Goal: Task Accomplishment & Management: Manage account settings

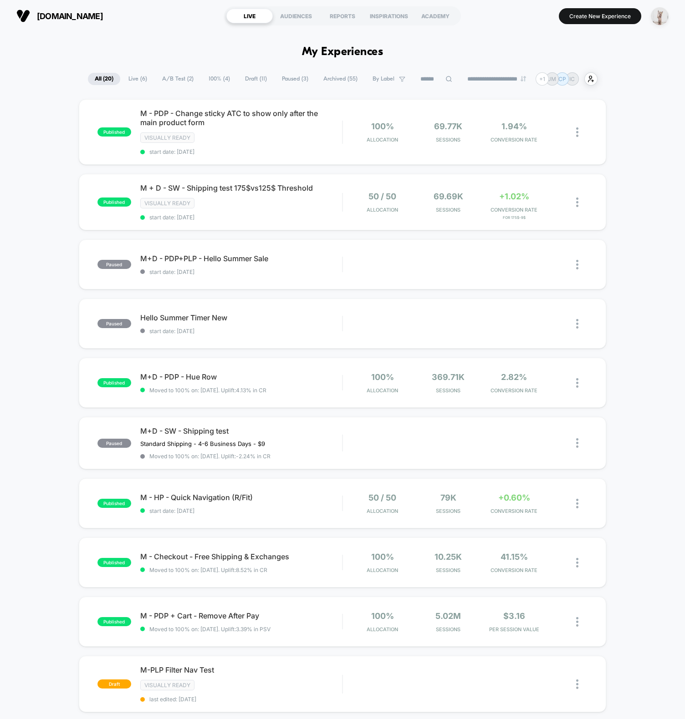
click at [658, 17] on img "button" at bounding box center [659, 16] width 18 height 18
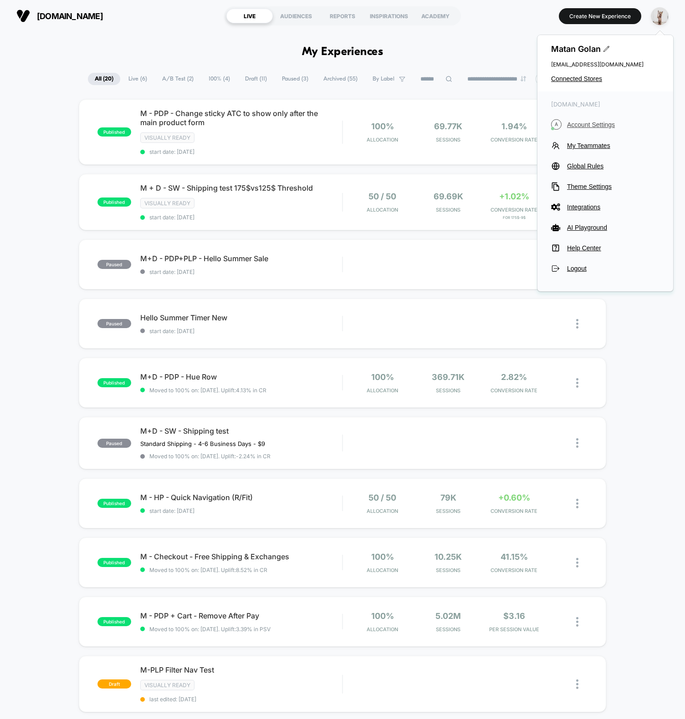
click at [588, 119] on button "A Account Settings" at bounding box center [605, 124] width 108 height 10
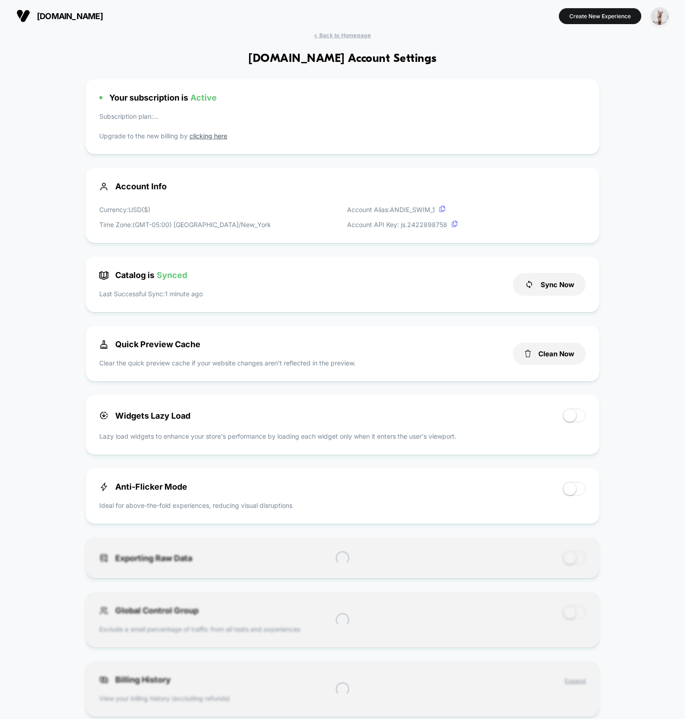
scroll to position [123, 0]
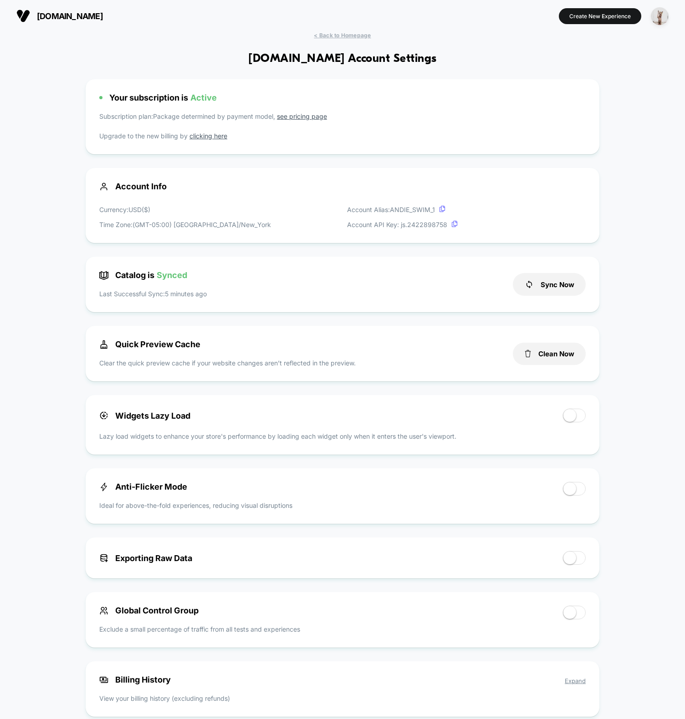
click at [161, 27] on div "[DOMAIN_NAME] Create New Experience" at bounding box center [342, 16] width 685 height 32
click at [658, 19] on img "button" at bounding box center [659, 16] width 18 height 18
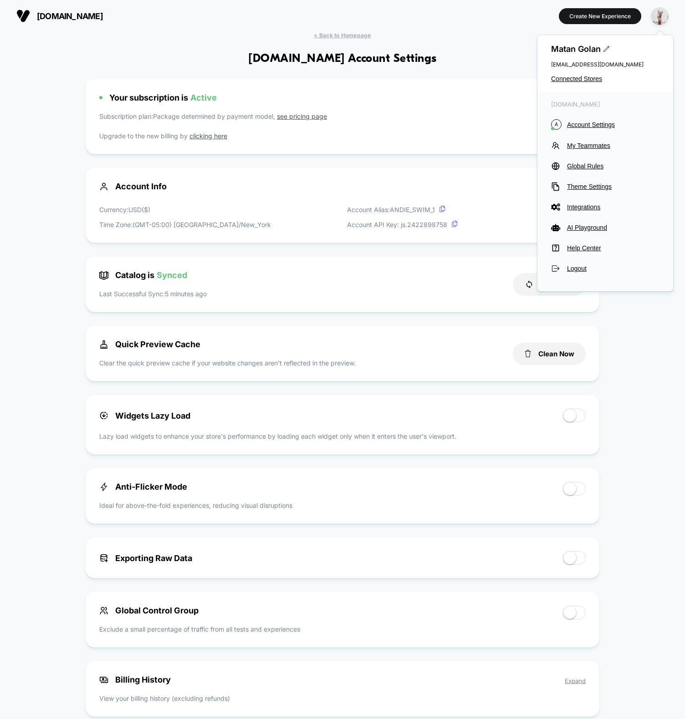
click at [590, 83] on div "Matan Golan [EMAIL_ADDRESS][DOMAIN_NAME] Connected Stores" at bounding box center [605, 63] width 136 height 56
click at [592, 79] on span "Connected Stores" at bounding box center [605, 78] width 108 height 7
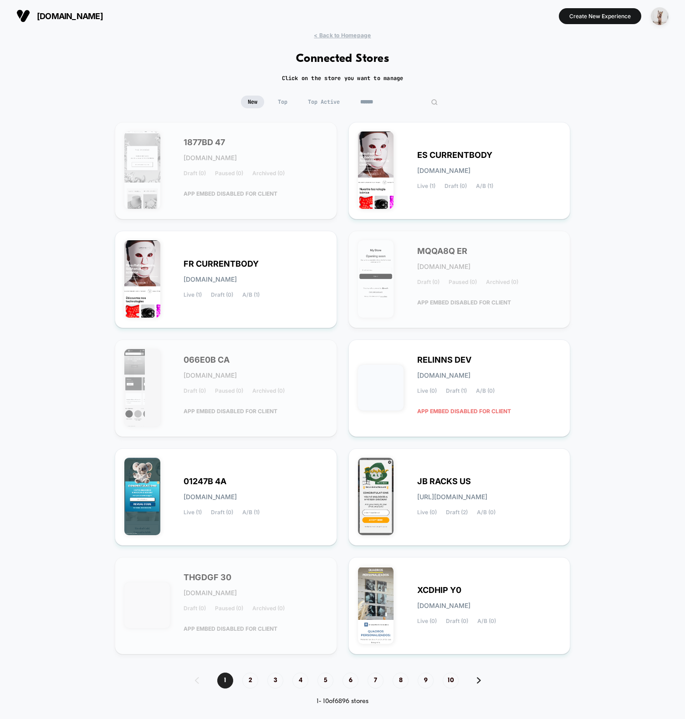
click at [403, 104] on input at bounding box center [398, 102] width 91 height 13
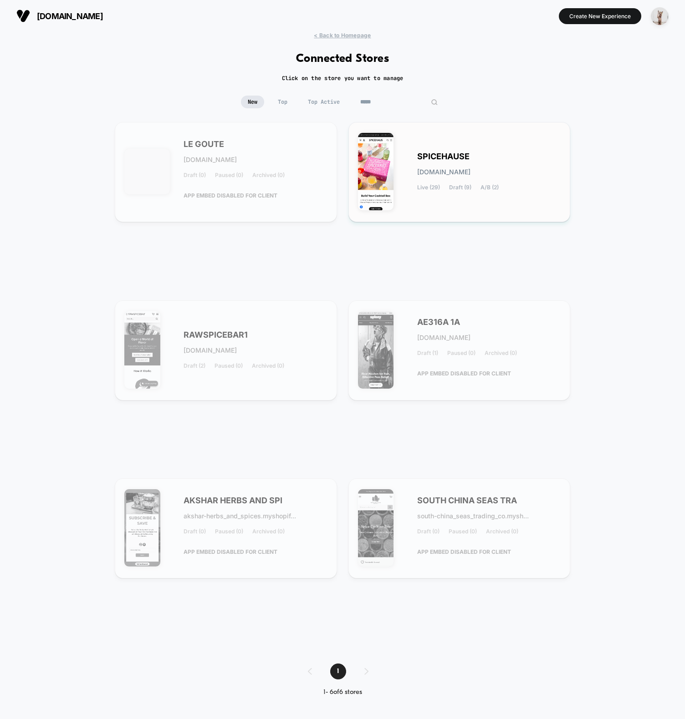
type input "*****"
click at [445, 163] on div "SPICEHAUSE [DOMAIN_NAME] Live (29) Draft (9) A/B (2)" at bounding box center [489, 171] width 144 height 37
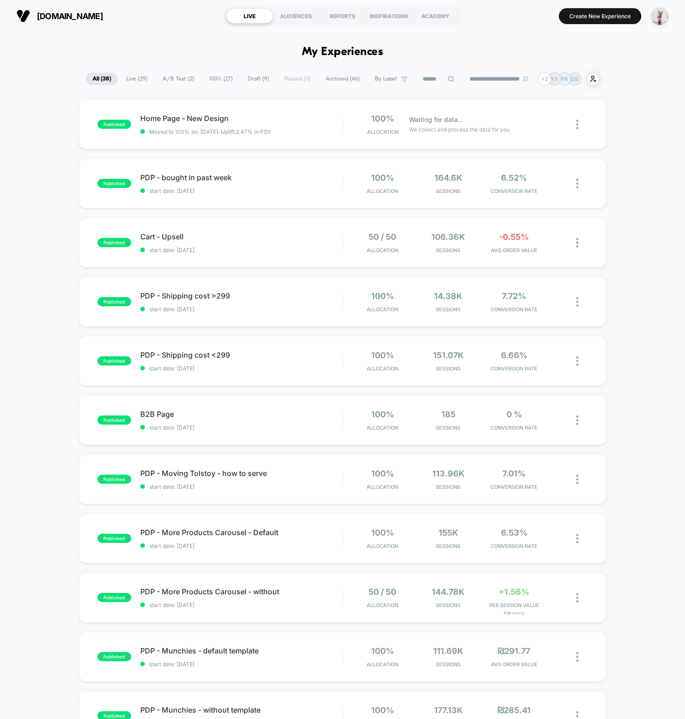
click at [660, 16] on img "button" at bounding box center [659, 16] width 18 height 18
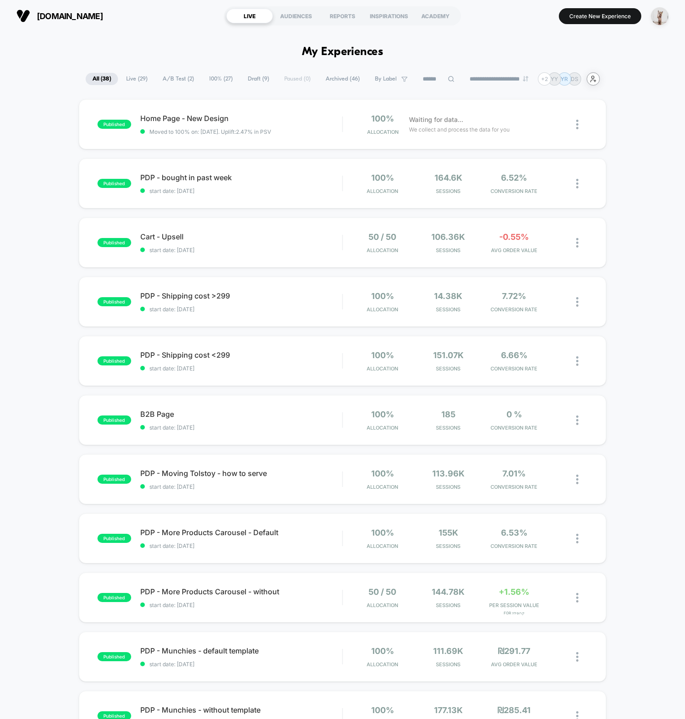
click at [596, 81] on icon "user-plus-alt-1-svgrepo-com" at bounding box center [592, 79] width 7 height 7
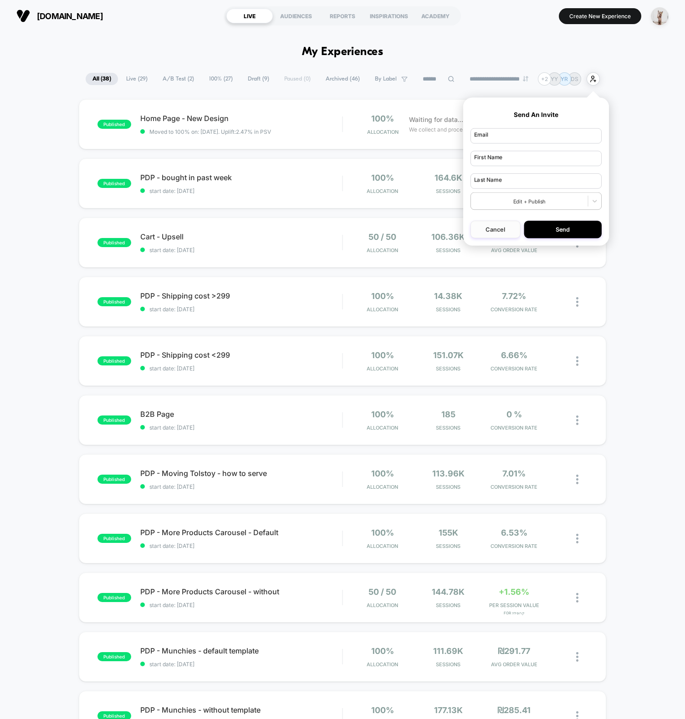
click at [503, 234] on button "Cancel" at bounding box center [495, 229] width 50 height 17
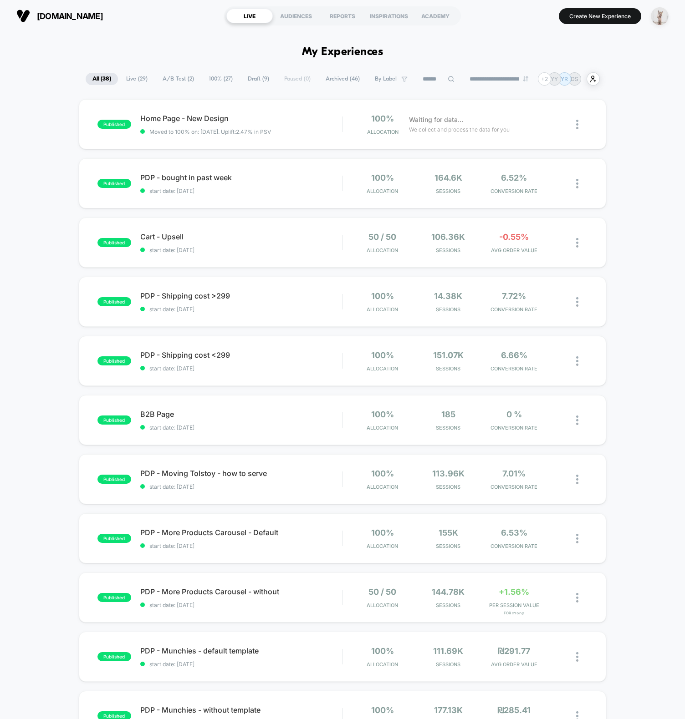
click at [663, 23] on img "button" at bounding box center [659, 16] width 18 height 18
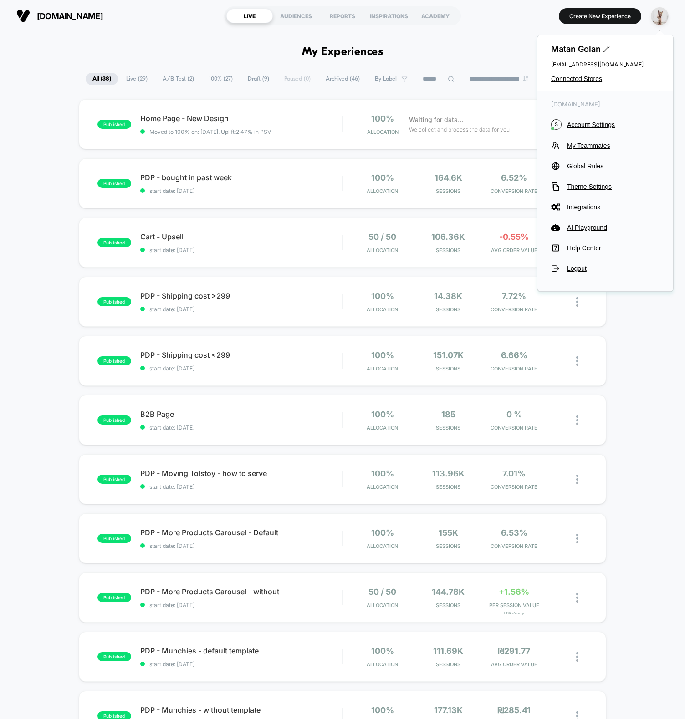
click at [588, 150] on div "[DOMAIN_NAME] S Account Settings My Teammates Global Rules Theme Settings Integ…" at bounding box center [605, 186] width 136 height 191
click at [589, 146] on span "My Teammates" at bounding box center [613, 145] width 92 height 7
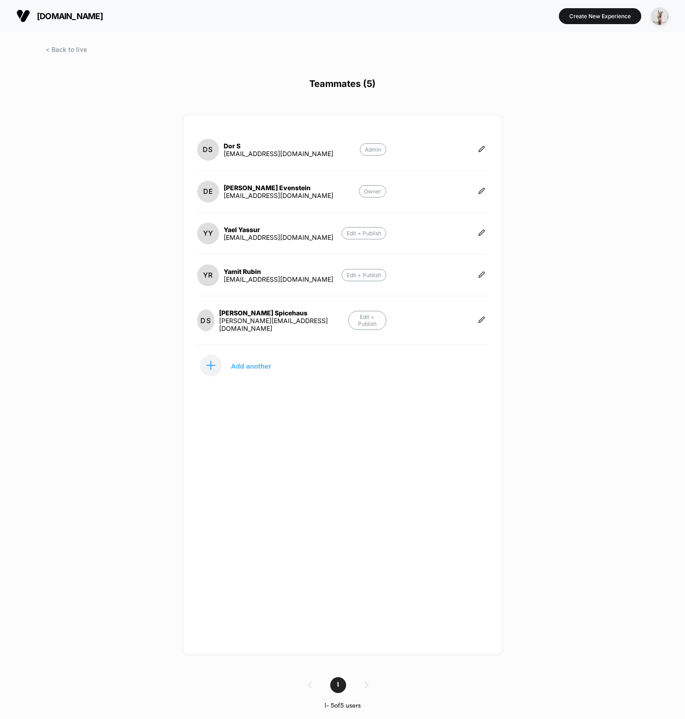
click at [138, 275] on div "[DOMAIN_NAME] Create New Experience Teammates (5) DS Dor S [EMAIL_ADDRESS][DOMA…" at bounding box center [342, 359] width 685 height 719
drag, startPoint x: 306, startPoint y: 193, endPoint x: 222, endPoint y: 195, distance: 83.8
click at [222, 195] on section "DE [PERSON_NAME] [EMAIL_ADDRESS][DOMAIN_NAME] Owner" at bounding box center [291, 191] width 189 height 23
copy div "[EMAIL_ADDRESS][DOMAIN_NAME]"
click at [116, 274] on div "[DOMAIN_NAME] Create New Experience Teammates (5) DS Dor S [EMAIL_ADDRESS][DOMA…" at bounding box center [342, 359] width 685 height 719
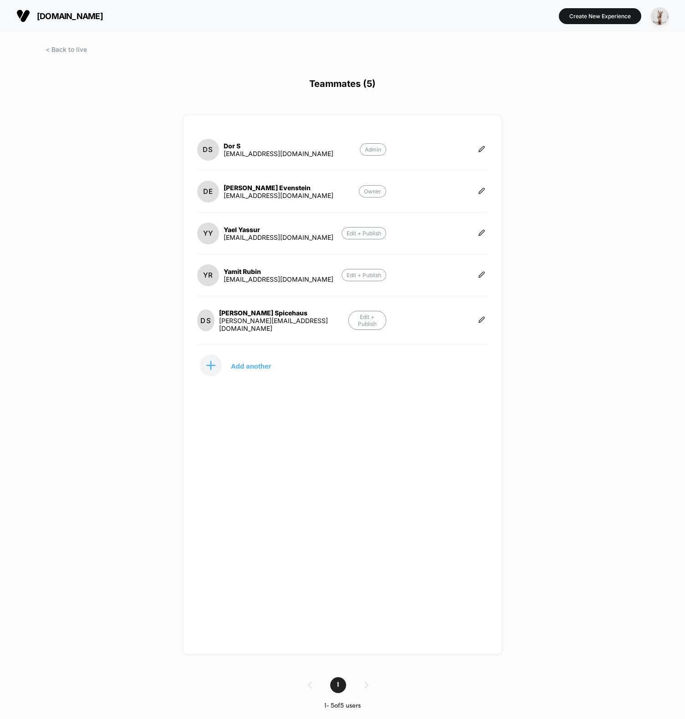
click at [150, 304] on div "[DOMAIN_NAME] Create New Experience Teammates (5) DS Dor S [EMAIL_ADDRESS][DOMA…" at bounding box center [342, 359] width 685 height 719
drag, startPoint x: 298, startPoint y: 194, endPoint x: 224, endPoint y: 193, distance: 73.7
click at [224, 193] on section "DE [PERSON_NAME] [EMAIL_ADDRESS][DOMAIN_NAME] Owner" at bounding box center [291, 191] width 189 height 23
copy div "[EMAIL_ADDRESS][DOMAIN_NAME]"
click at [115, 332] on div "[DOMAIN_NAME] Create New Experience Teammates (5) DS Dor S [EMAIL_ADDRESS][DOMA…" at bounding box center [342, 359] width 685 height 719
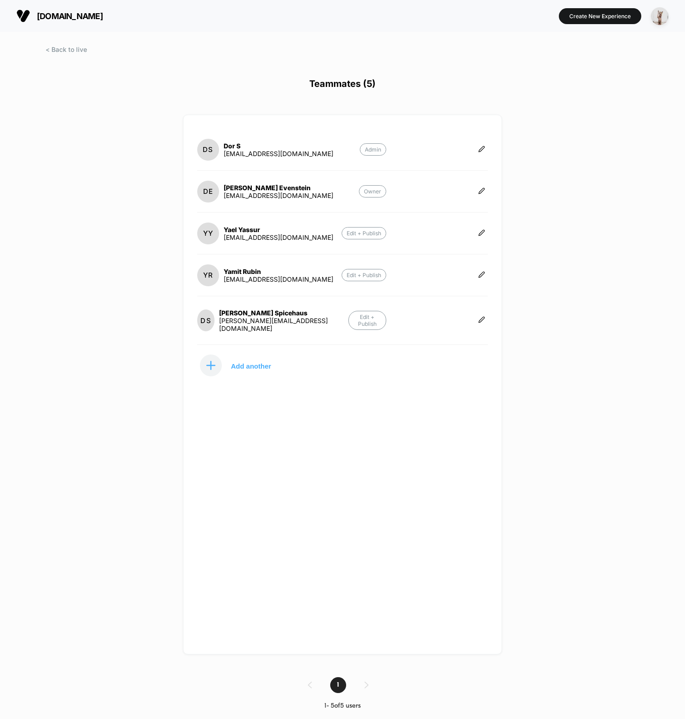
click at [603, 285] on div "[DOMAIN_NAME] Create New Experience Teammates (5) DS Dor S [EMAIL_ADDRESS][DOMA…" at bounding box center [342, 359] width 685 height 719
click at [71, 48] on span at bounding box center [66, 50] width 41 height 8
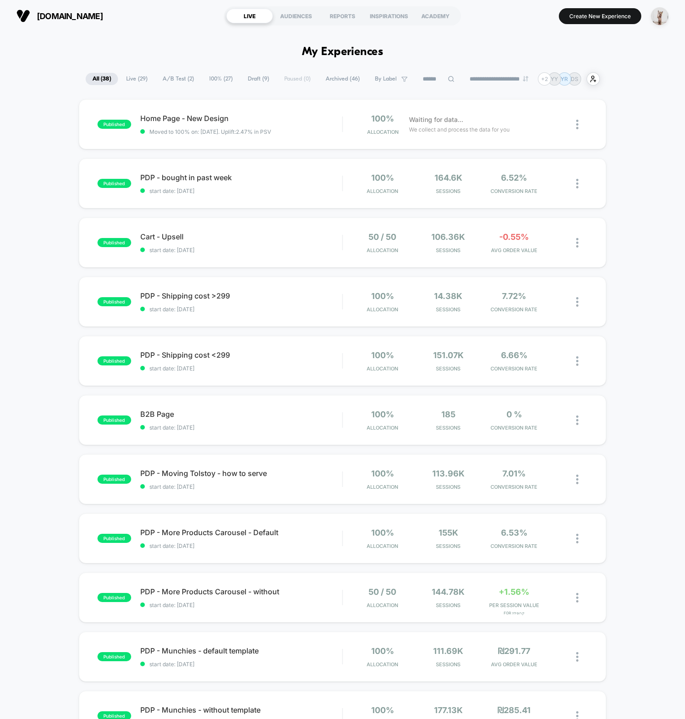
click at [155, 25] on section "[DOMAIN_NAME]" at bounding box center [115, 16] width 203 height 23
click at [596, 81] on icon "user-plus-alt-1-svgrepo-com" at bounding box center [592, 79] width 7 height 7
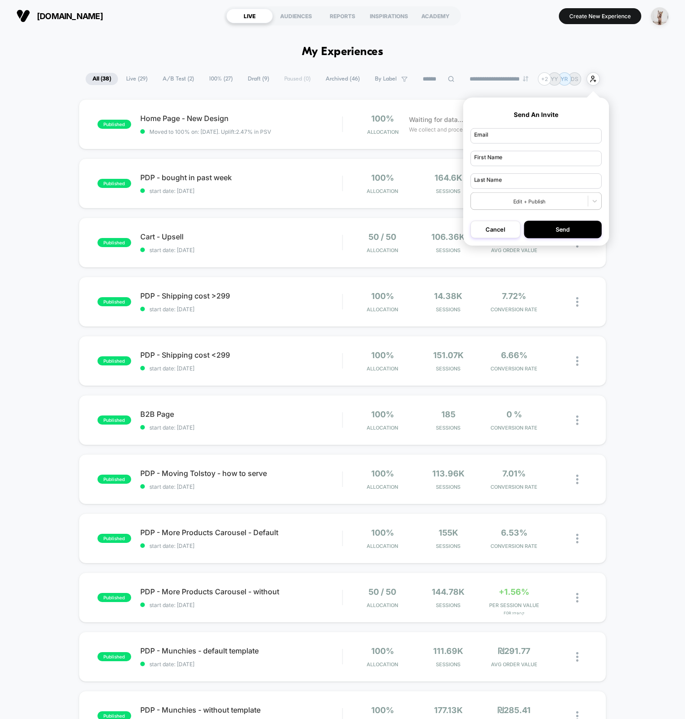
click at [484, 229] on button "Cancel" at bounding box center [495, 229] width 50 height 17
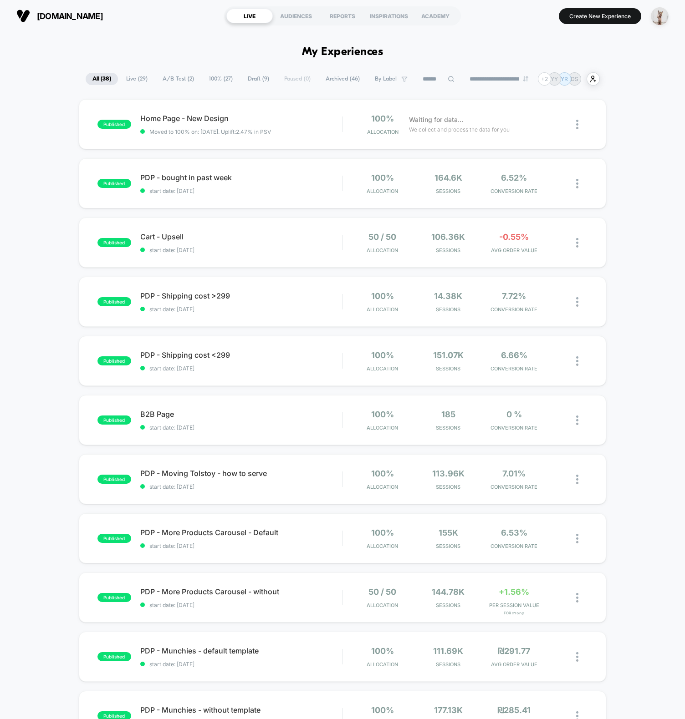
drag, startPoint x: 568, startPoint y: 25, endPoint x: 570, endPoint y: 47, distance: 22.5
click at [568, 26] on section "Create New Experience" at bounding box center [568, 16] width 203 height 23
click at [549, 80] on div "+ 2" at bounding box center [544, 78] width 13 height 13
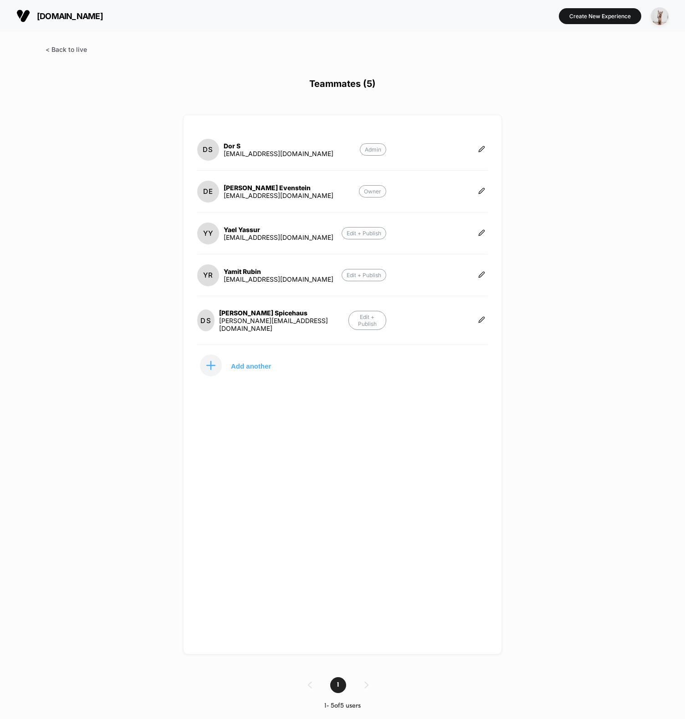
click at [85, 47] on span at bounding box center [66, 50] width 41 height 8
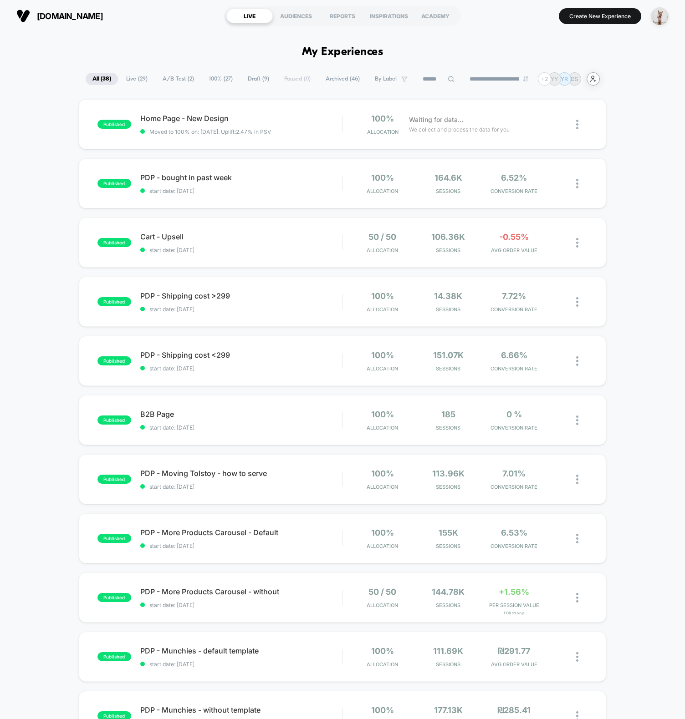
drag, startPoint x: 173, startPoint y: 42, endPoint x: 602, endPoint y: 80, distance: 430.4
